Goal: Task Accomplishment & Management: Complete application form

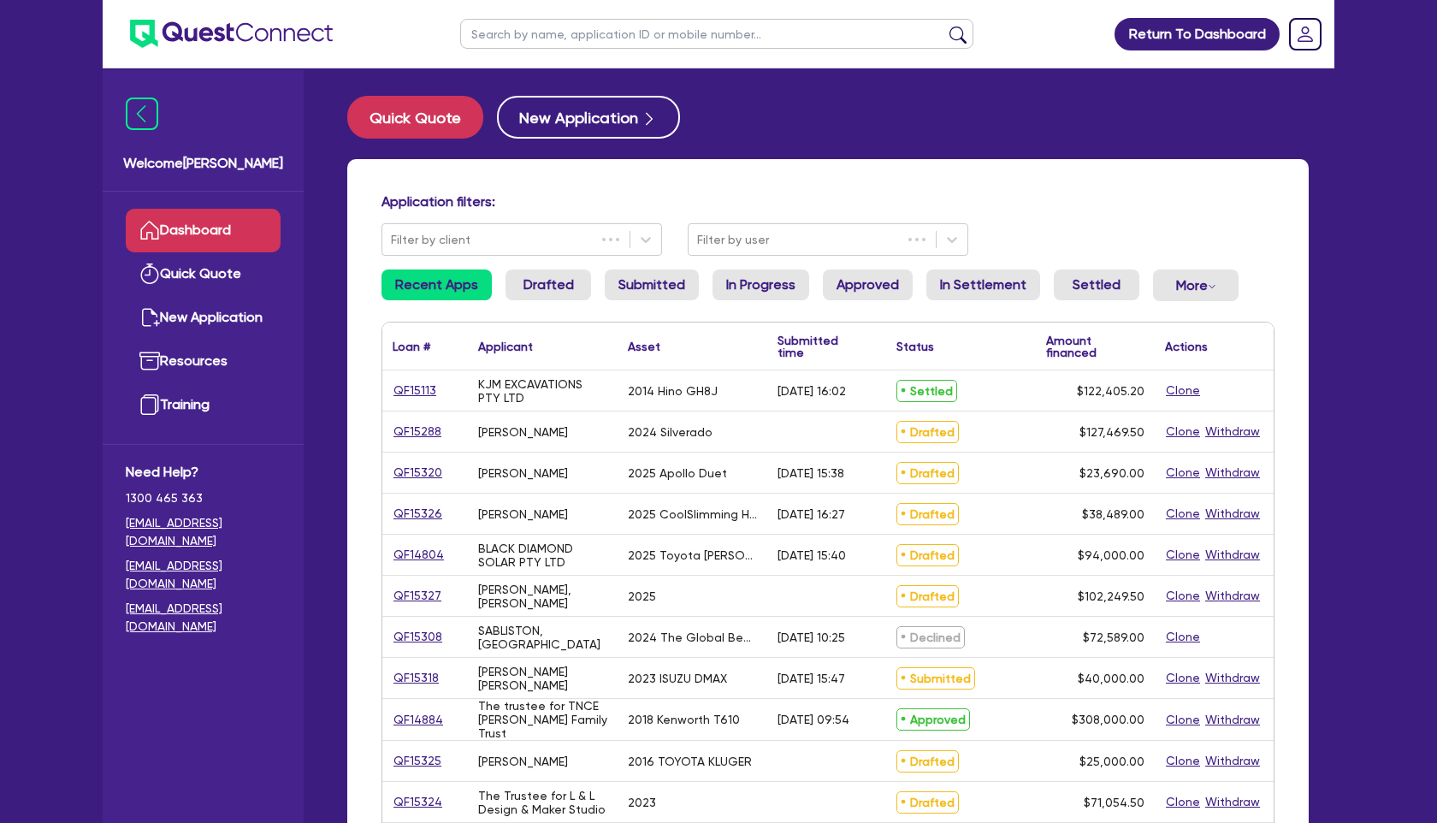
click at [513, 39] on input "text" at bounding box center [716, 34] width 513 height 30
type input "[GEOGRAPHIC_DATA]"
click at [945, 26] on button "submit" at bounding box center [958, 38] width 27 height 24
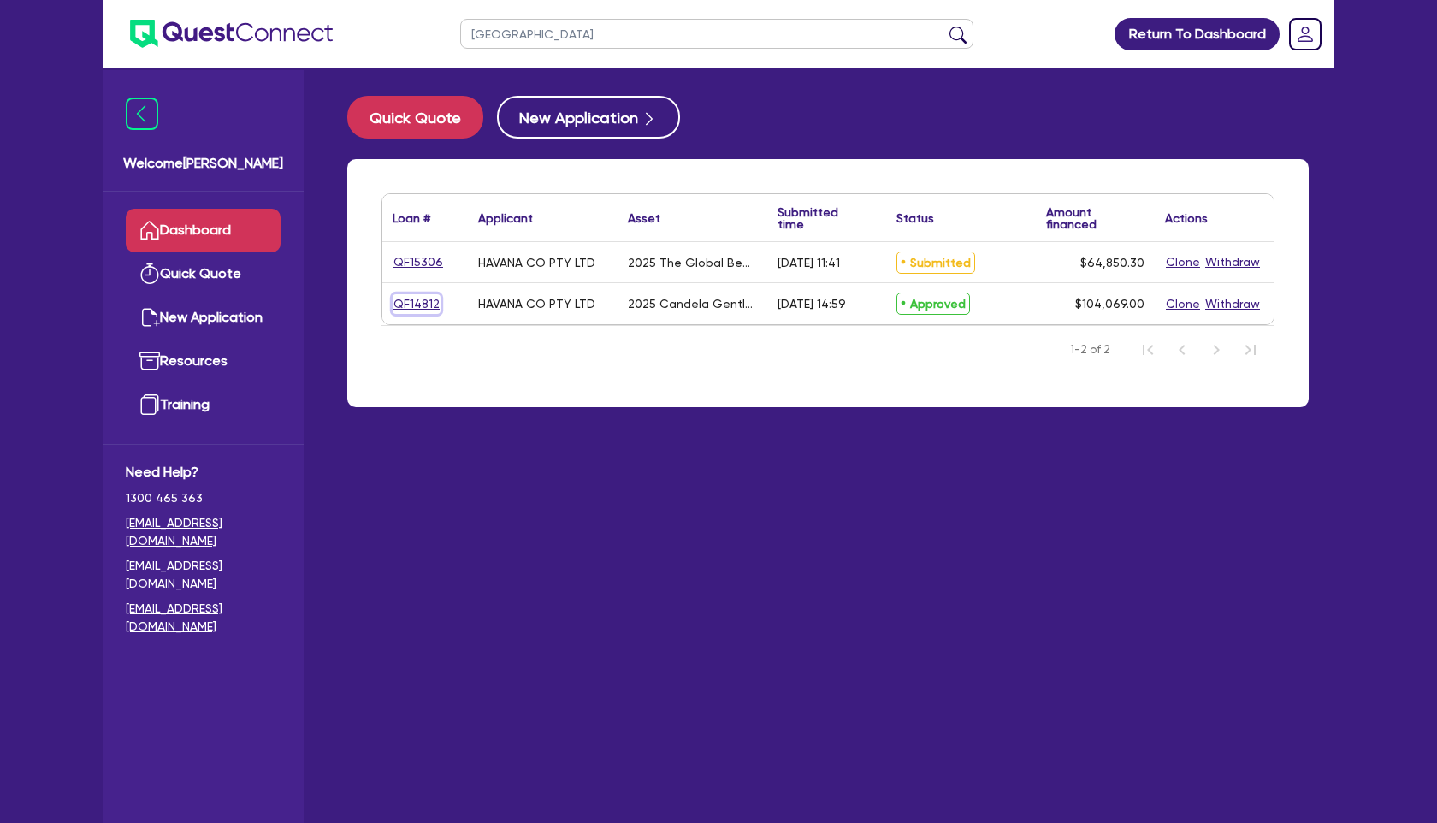
click at [419, 297] on link "QF14812" at bounding box center [417, 304] width 48 height 20
select select "SECONDARY_ASSETS"
select select "MEDICAL_DENTAL_LABORATORY_EQUIPMENT"
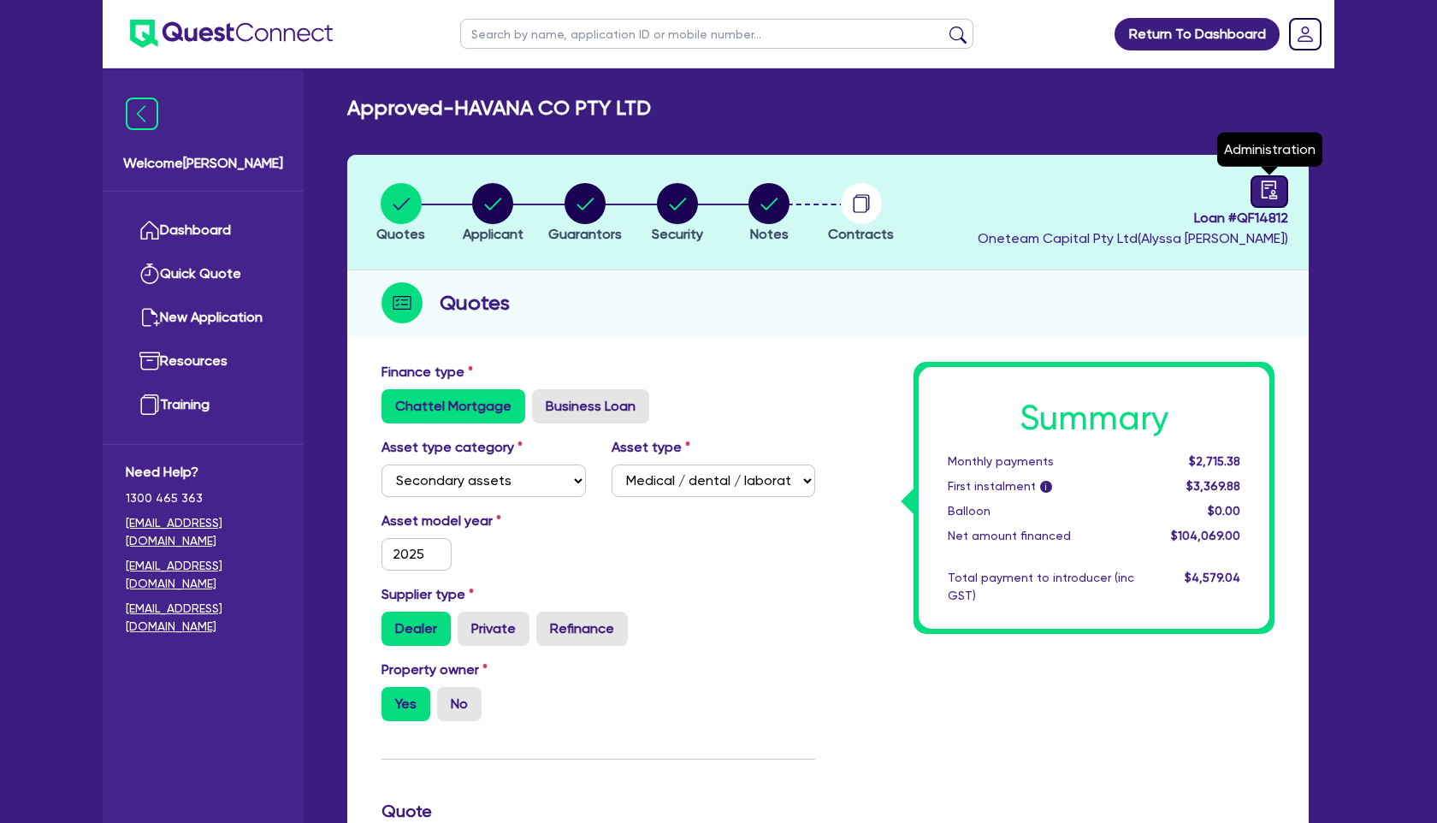
click at [1265, 196] on icon "audit" at bounding box center [1269, 190] width 19 height 19
select select "APPROVED_WAITING_FOR_MORE_INFO"
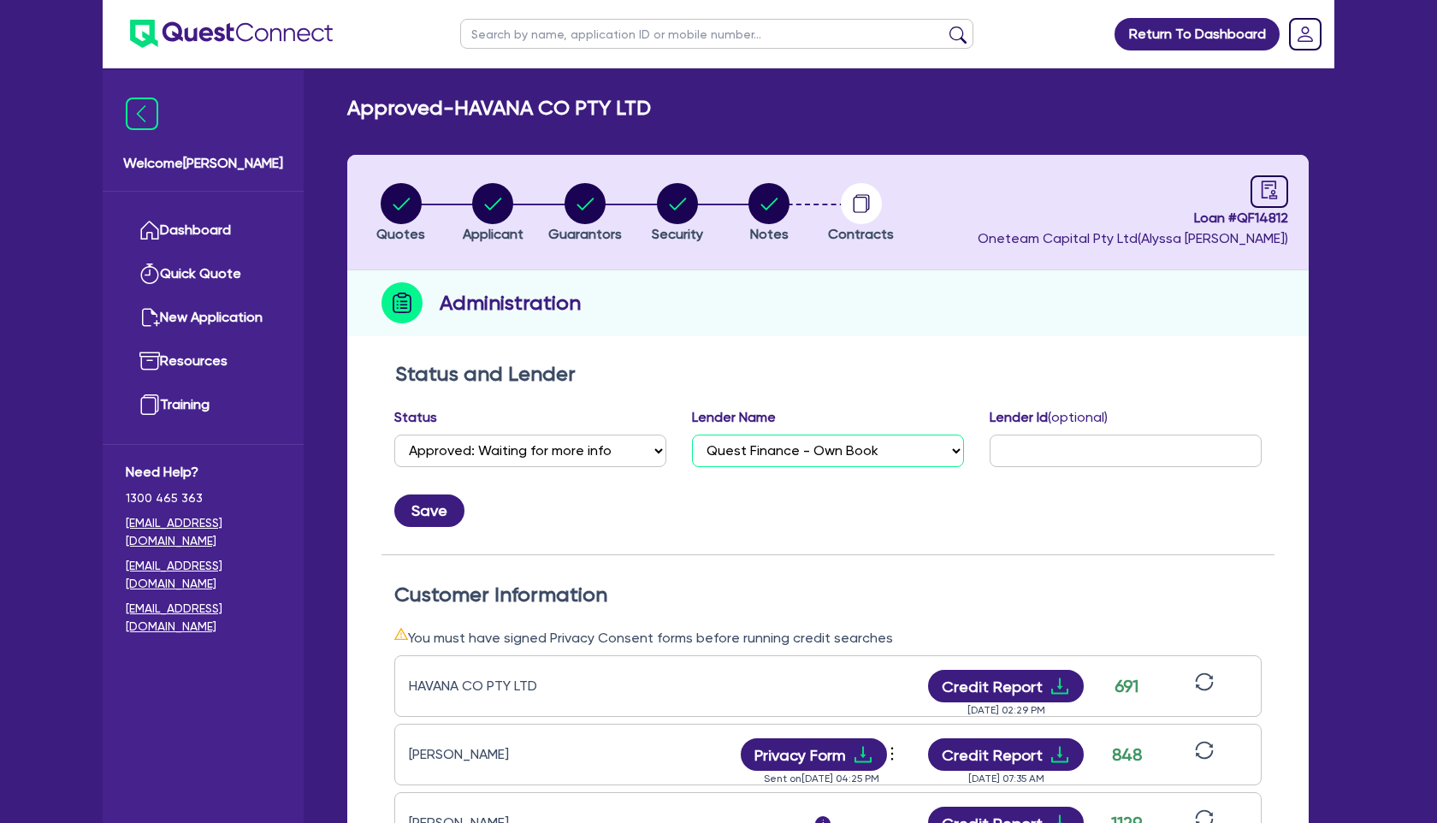
click at [809, 443] on select "Select AAMF AFS Alex Bank Angle Finance Azora Banjo BigStone BOQ Finance Brande…" at bounding box center [828, 451] width 272 height 33
select select "Quest Finance - Bill & Collect"
click at [692, 435] on select "Select AAMF AFS Alex Bank Angle Finance Azora Banjo BigStone BOQ Finance Brande…" at bounding box center [828, 451] width 272 height 33
click at [425, 513] on button "Save" at bounding box center [429, 511] width 70 height 33
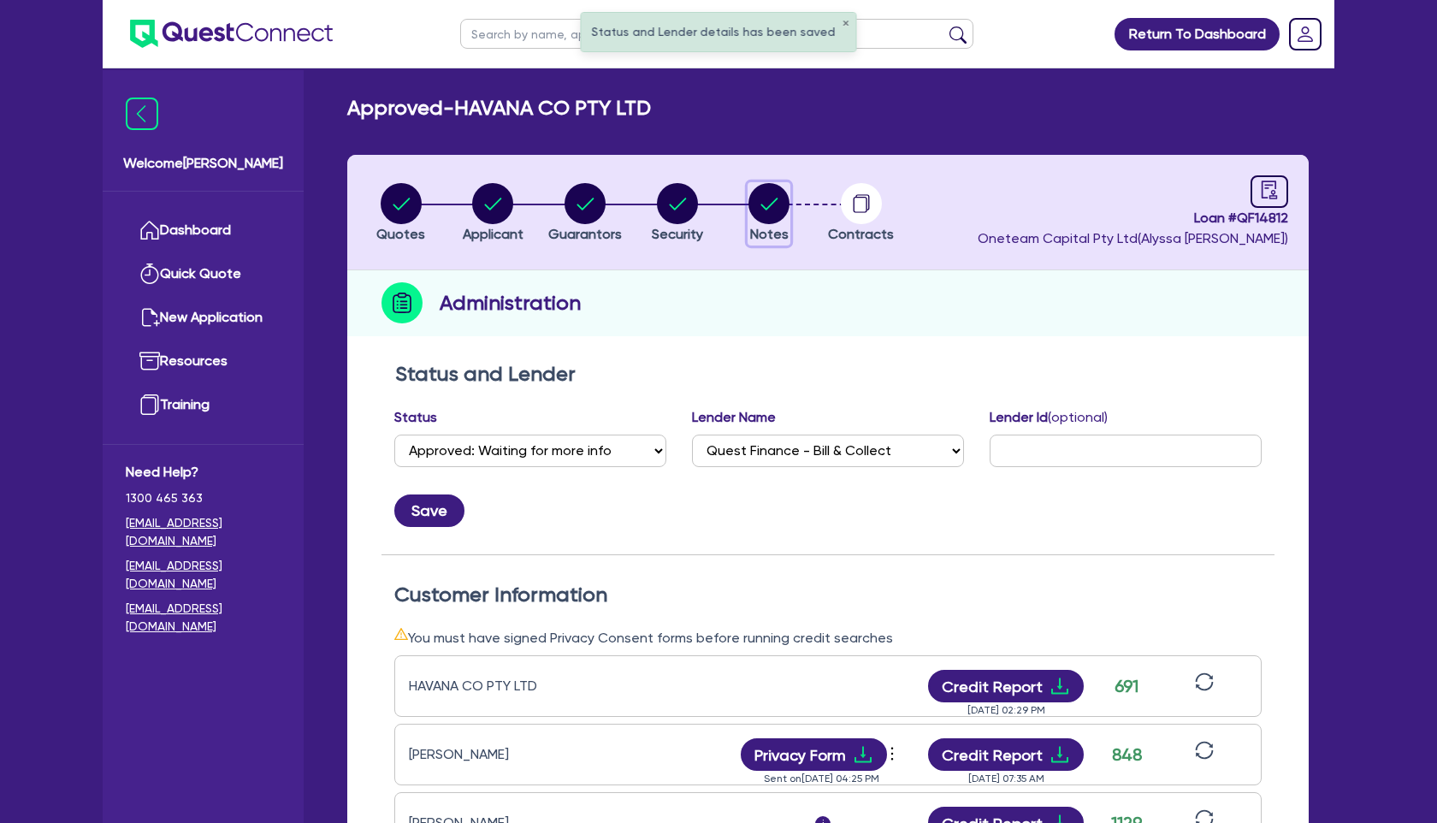
click at [773, 214] on circle "button" at bounding box center [769, 203] width 41 height 41
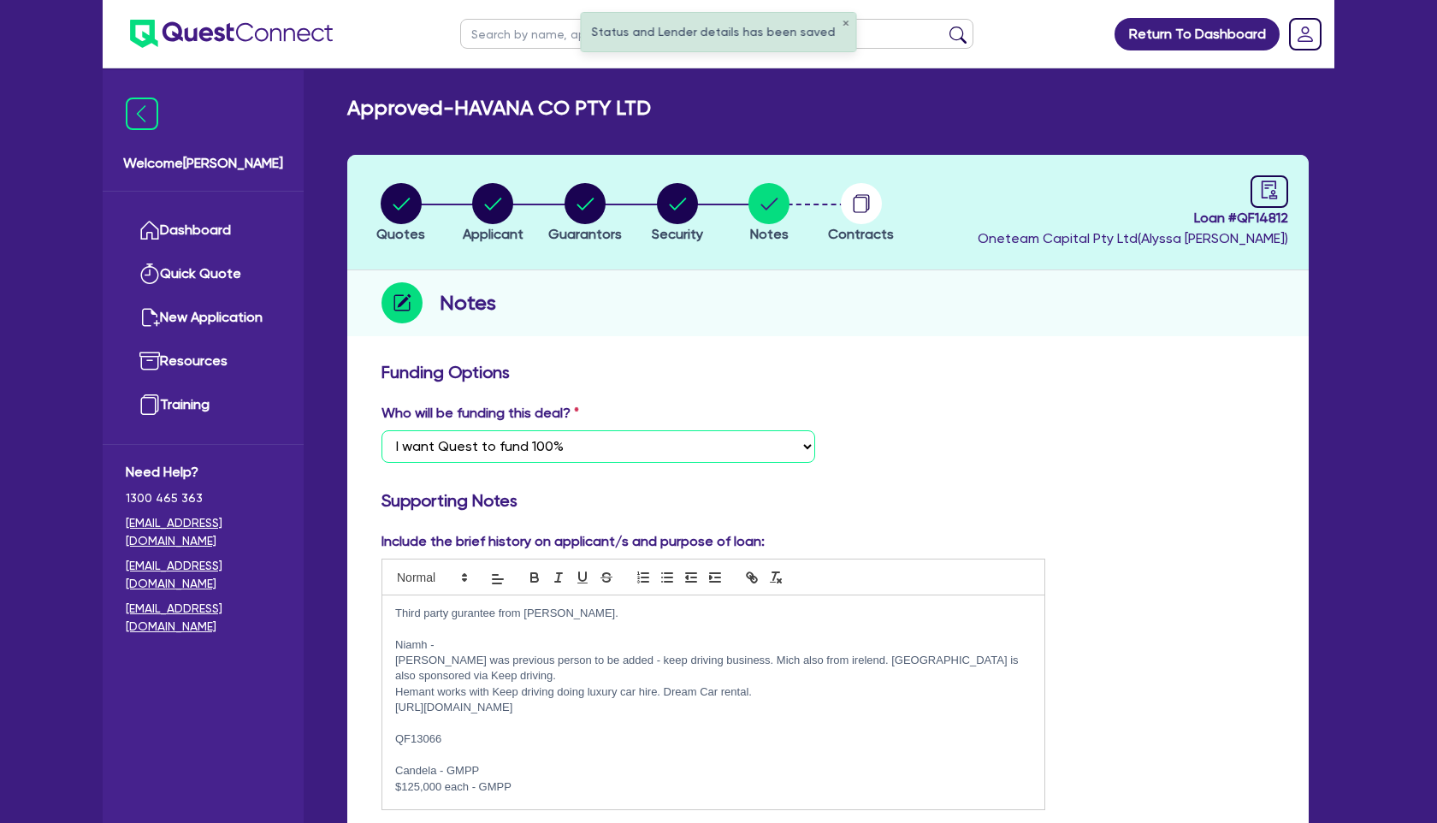
click at [592, 445] on select "Select I want Quest to fund 100% I will fund 100% I will co-fund with Quest Oth…" at bounding box center [599, 446] width 434 height 33
select select "Other"
click at [382, 430] on select "Select I want Quest to fund 100% I will fund 100% I will co-fund with Quest Oth…" at bounding box center [599, 446] width 434 height 33
click at [675, 203] on circle "button" at bounding box center [677, 203] width 41 height 41
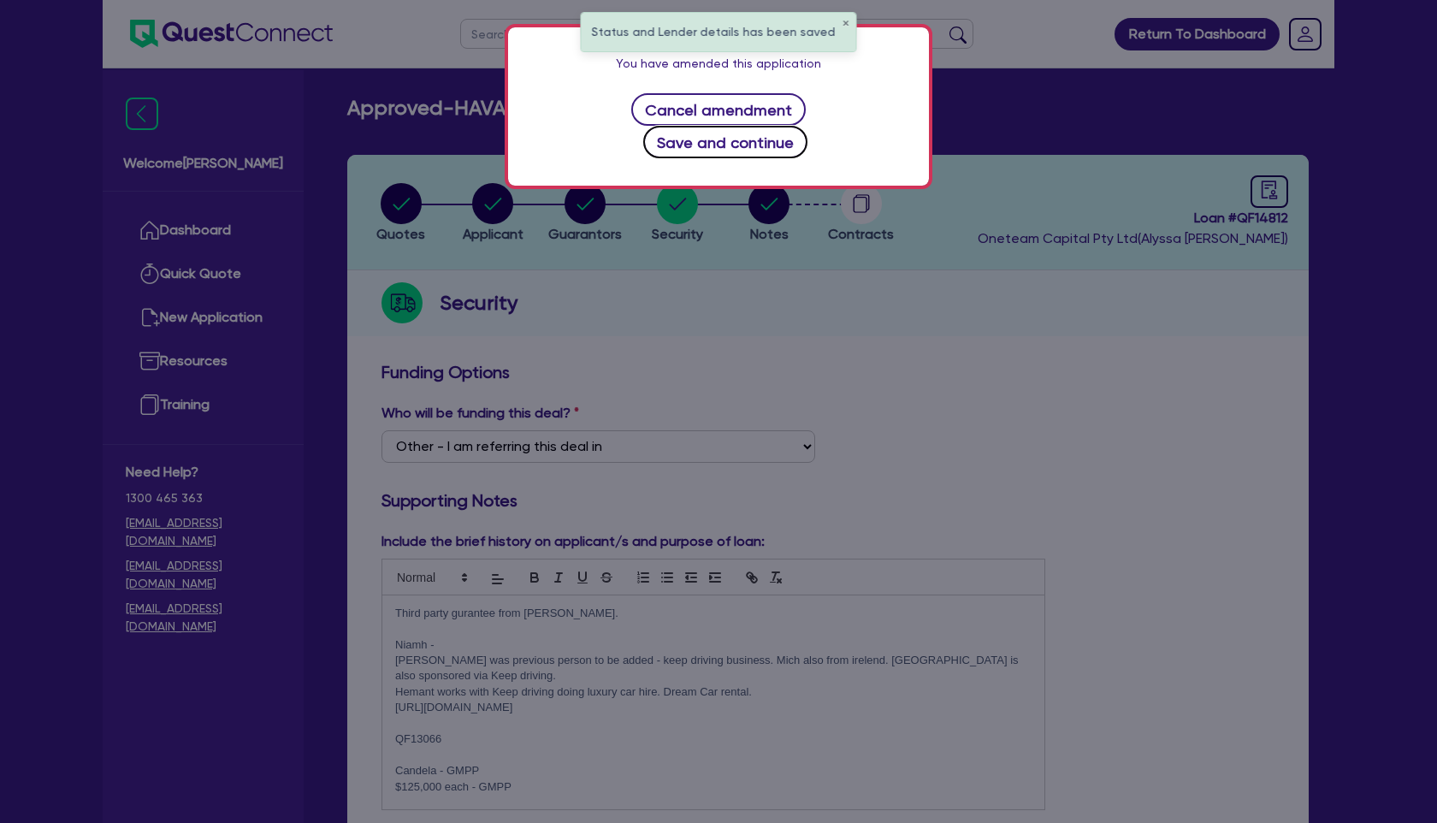
click at [785, 126] on button "Save and continue" at bounding box center [725, 142] width 165 height 33
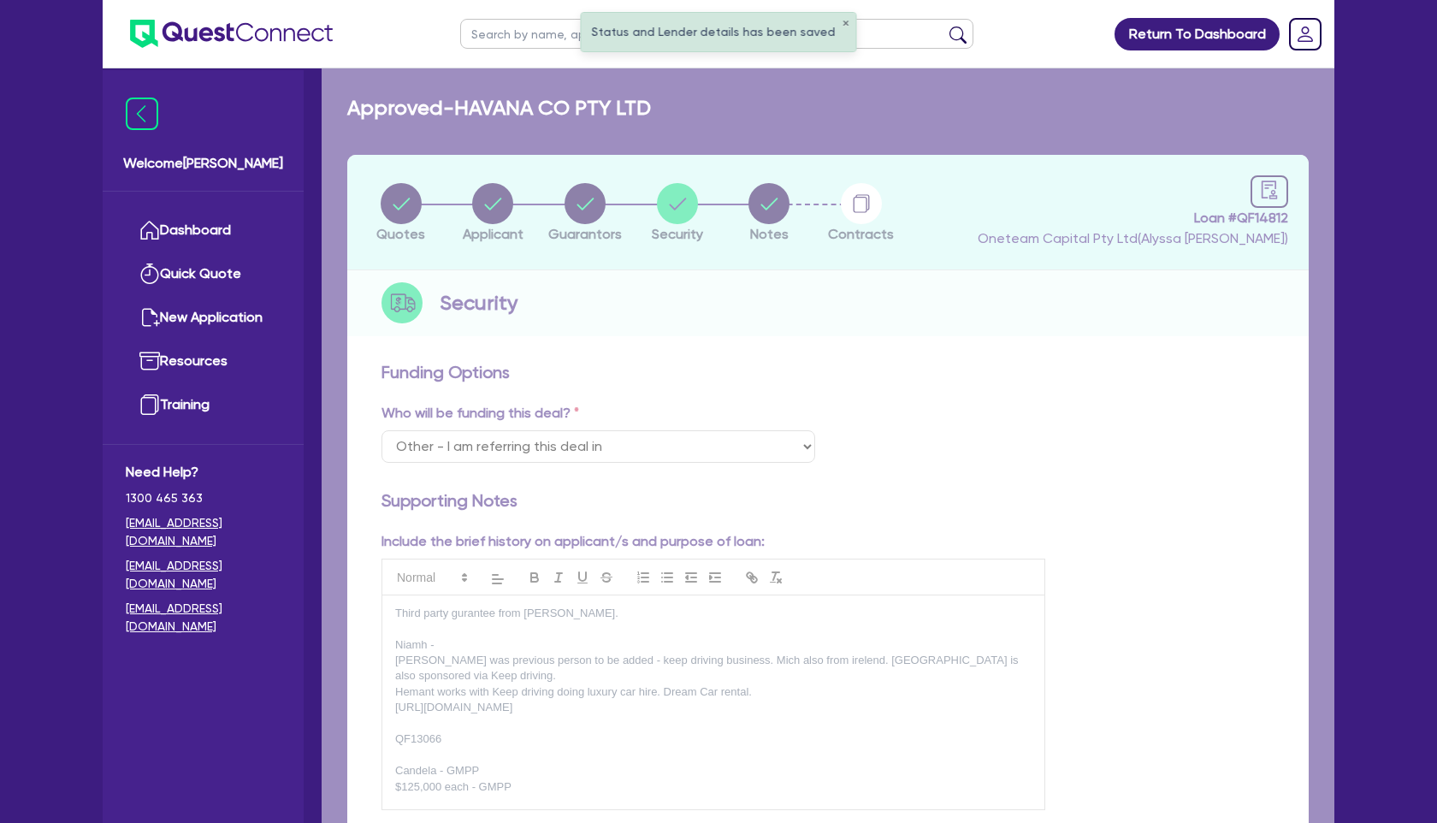
select select "SECONDARY_ASSETS"
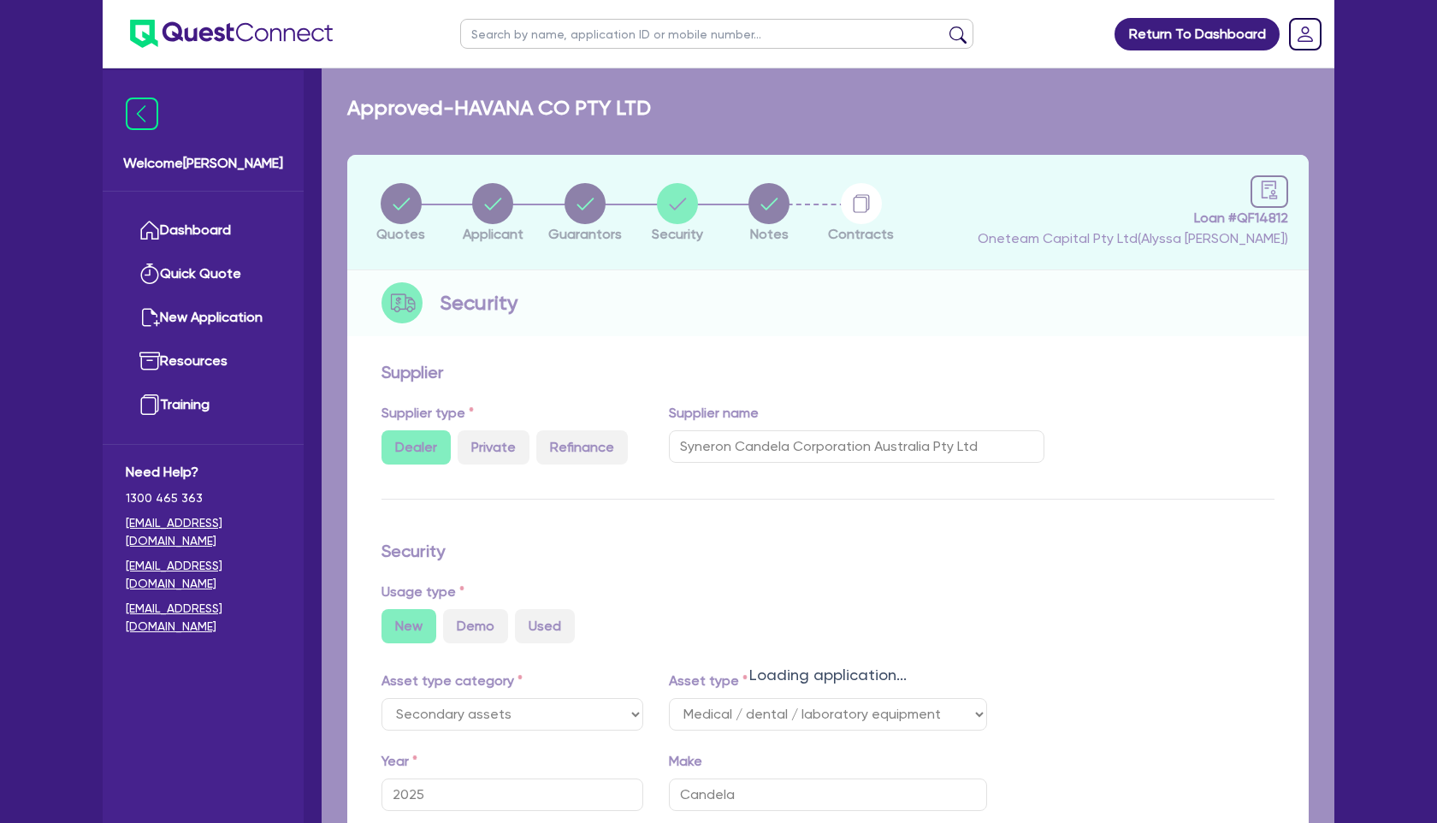
select select "MEDICAL_DENTAL_LABORATORY_EQUIPMENT"
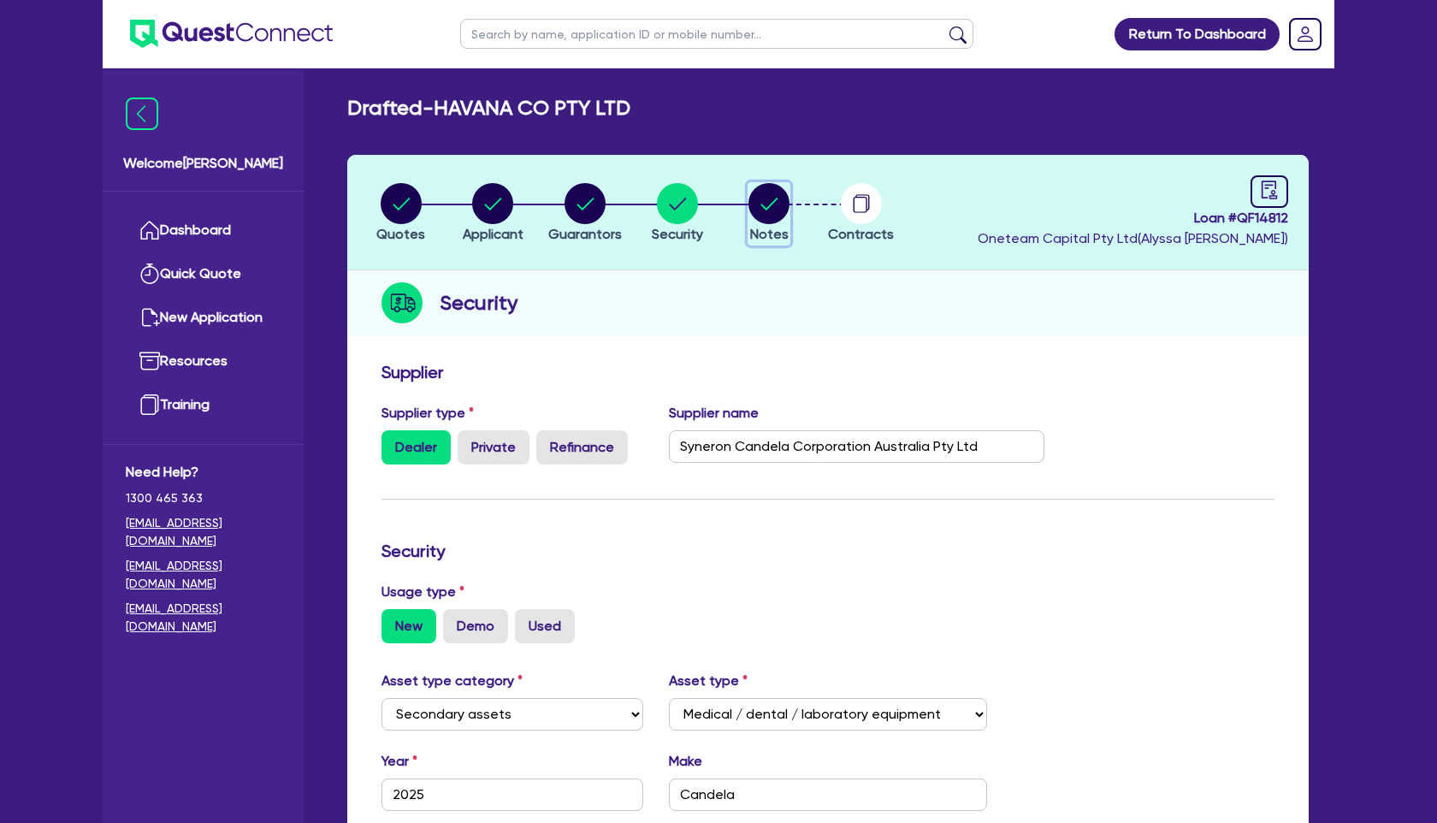
click at [778, 187] on circle "button" at bounding box center [769, 203] width 41 height 41
select select "Other"
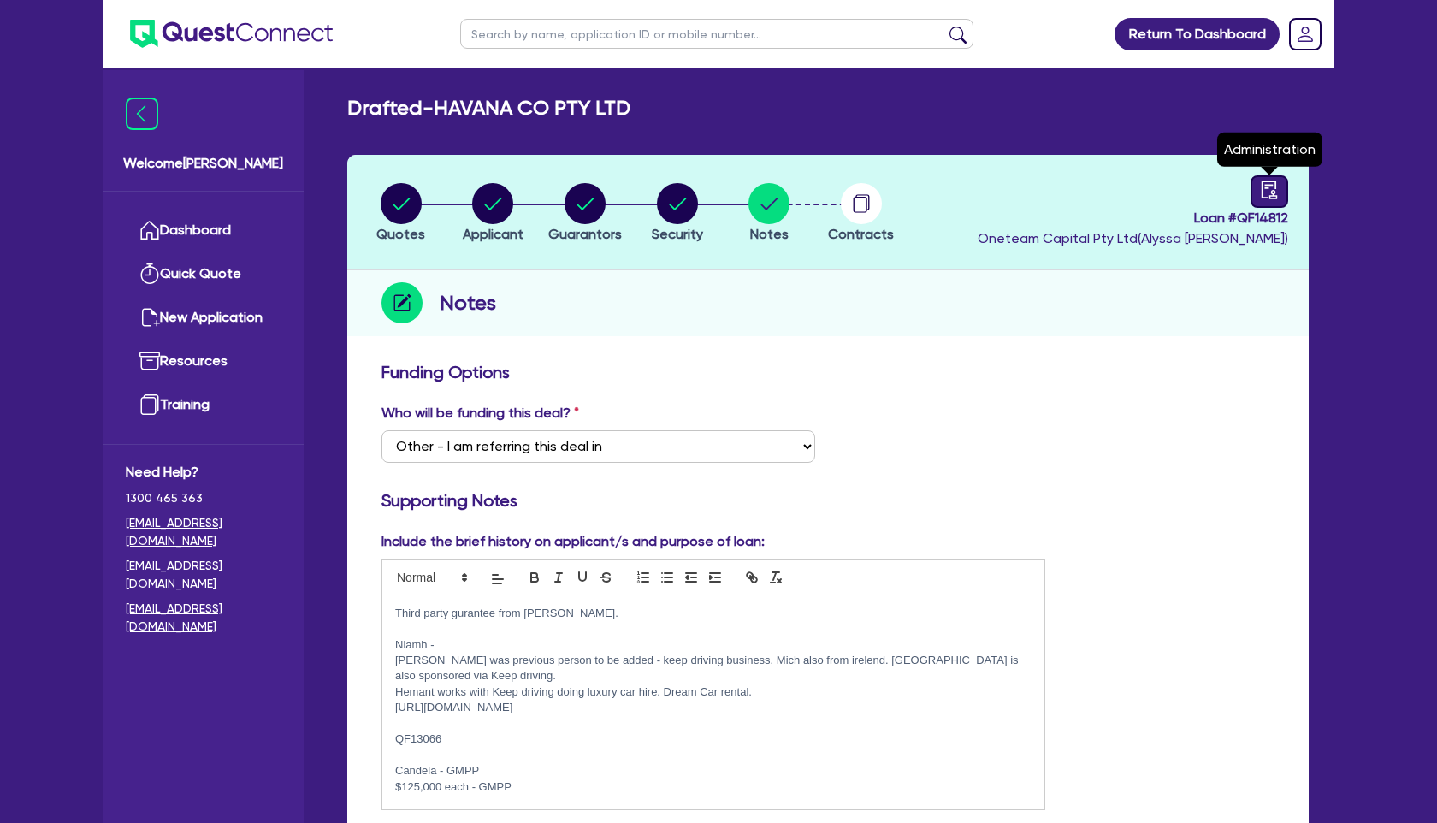
click at [1287, 199] on link at bounding box center [1270, 191] width 38 height 33
select select "DRAFTED_AMENDED"
select select "Quest Finance - Bill & Collect"
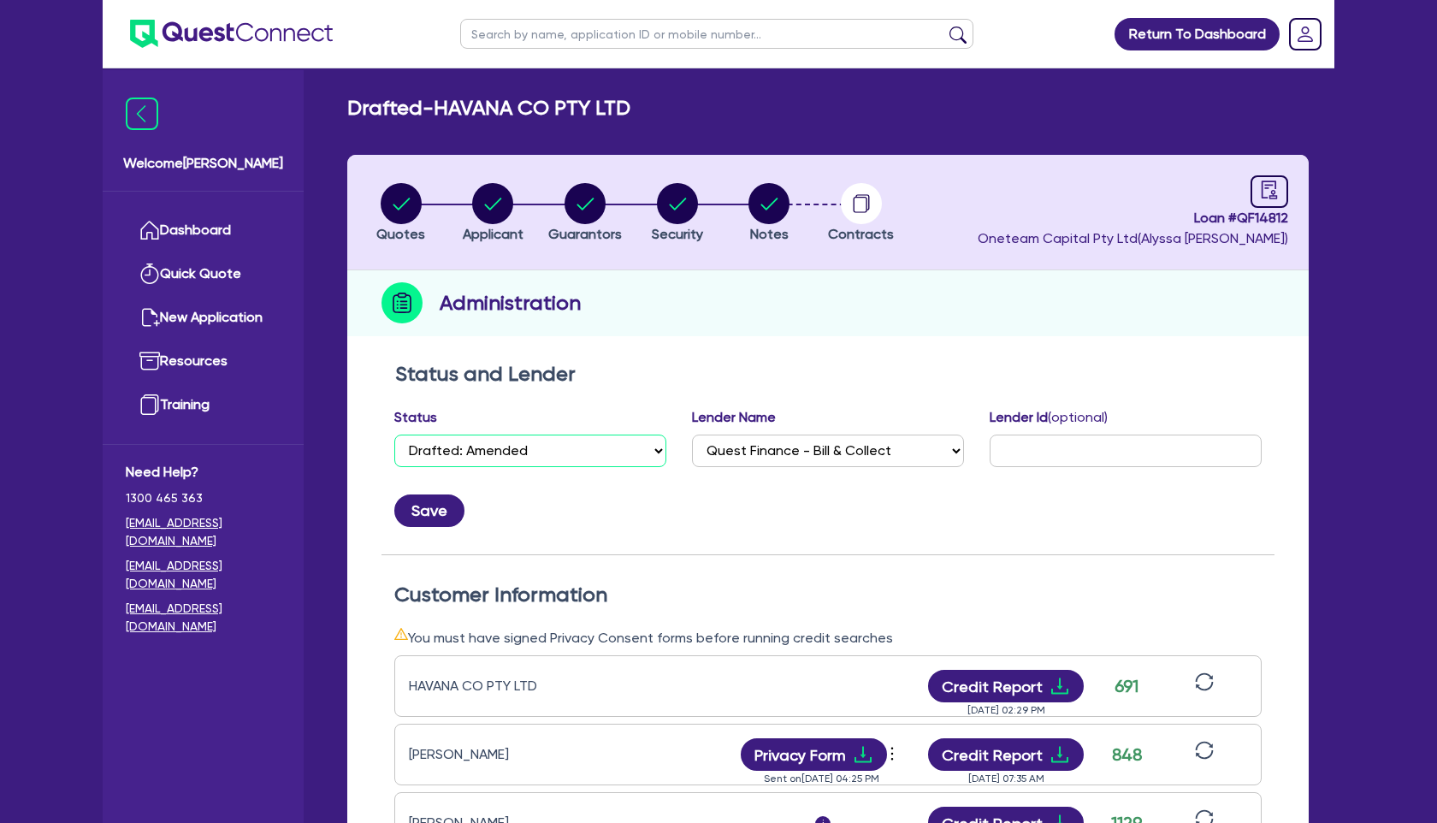
click at [597, 464] on select "Select Quoted Drafted: New Drafted: Amended Submitted: New Submitted: Amended I…" at bounding box center [530, 451] width 272 height 33
select select "APPROVED_WAITING_FOR_MORE_INFO"
click at [394, 435] on select "Select Quoted Drafted: New Drafted: Amended Submitted: New Submitted: Amended I…" at bounding box center [530, 451] width 272 height 33
click at [428, 511] on button "Save" at bounding box center [429, 511] width 70 height 33
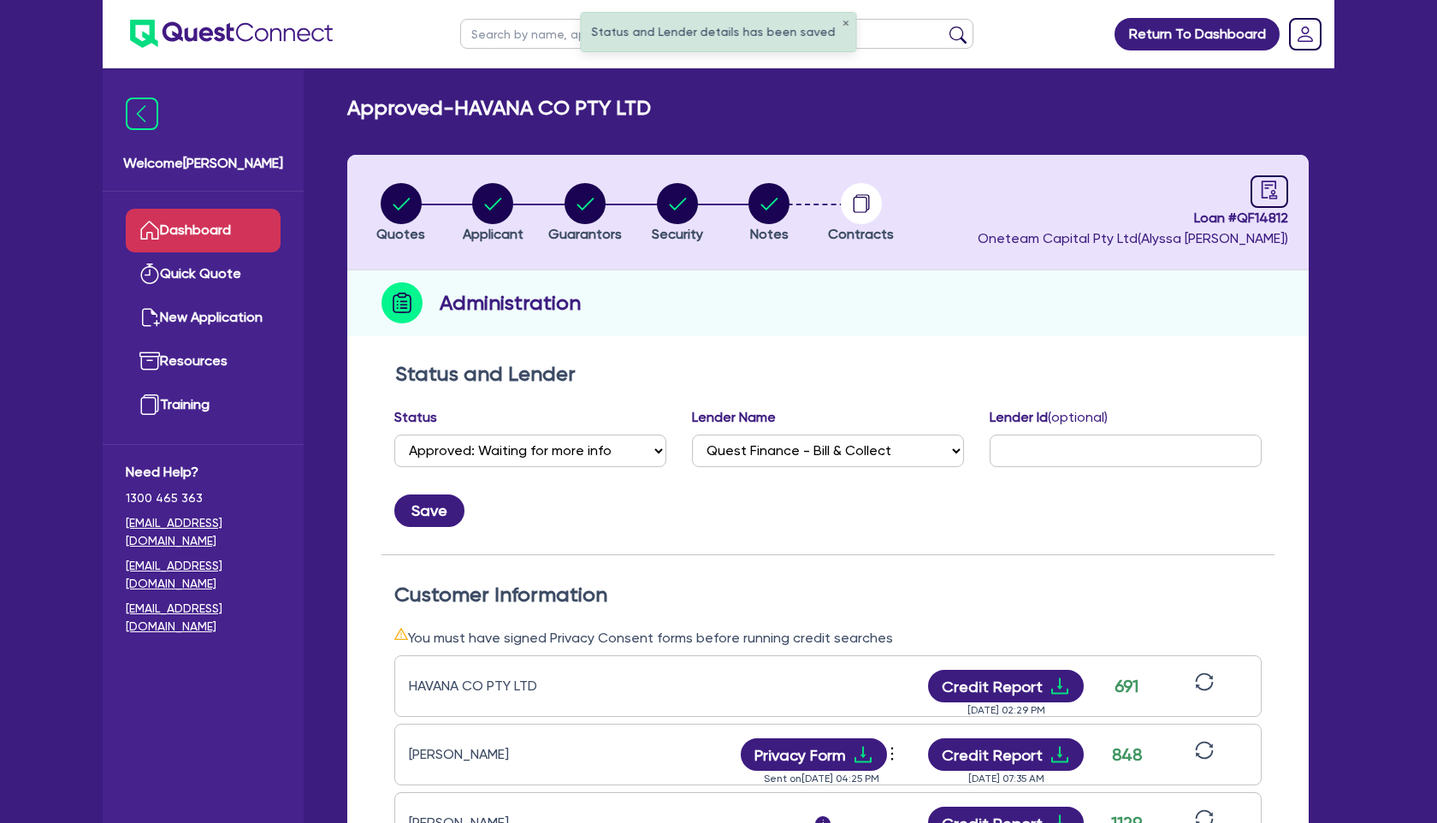
click at [202, 223] on link "Dashboard" at bounding box center [203, 231] width 155 height 44
